Goal: Task Accomplishment & Management: Complete application form

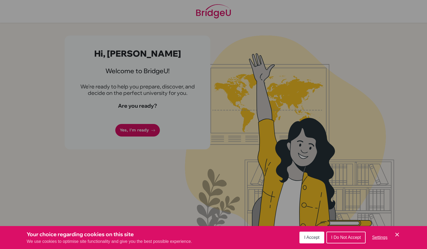
click at [304, 239] on button "I Accept" at bounding box center [311, 237] width 25 height 12
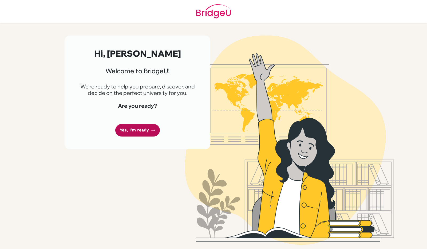
click at [140, 130] on link "Yes, I'm ready" at bounding box center [137, 130] width 45 height 13
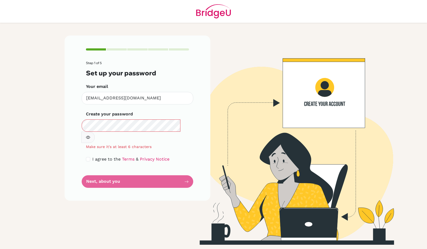
click at [90, 135] on icon "button" at bounding box center [88, 137] width 4 height 4
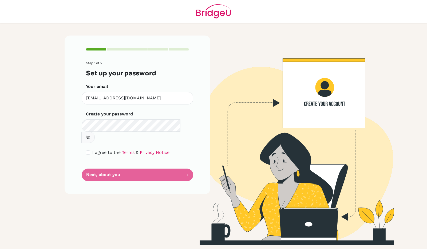
click at [83, 142] on div "Step 1 of 5 Set up your password Your email [EMAIL_ADDRESS][DOMAIN_NAME] Invali…" at bounding box center [138, 114] width 146 height 158
click at [87, 150] on input "checkbox" at bounding box center [88, 152] width 4 height 4
checkbox input "true"
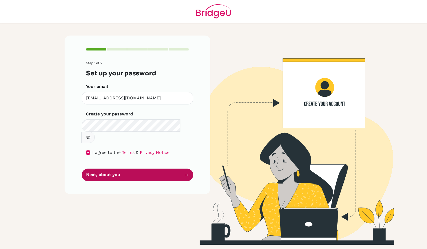
click at [103, 168] on button "Next, about you" at bounding box center [137, 174] width 111 height 13
